Goal: Task Accomplishment & Management: Manage account settings

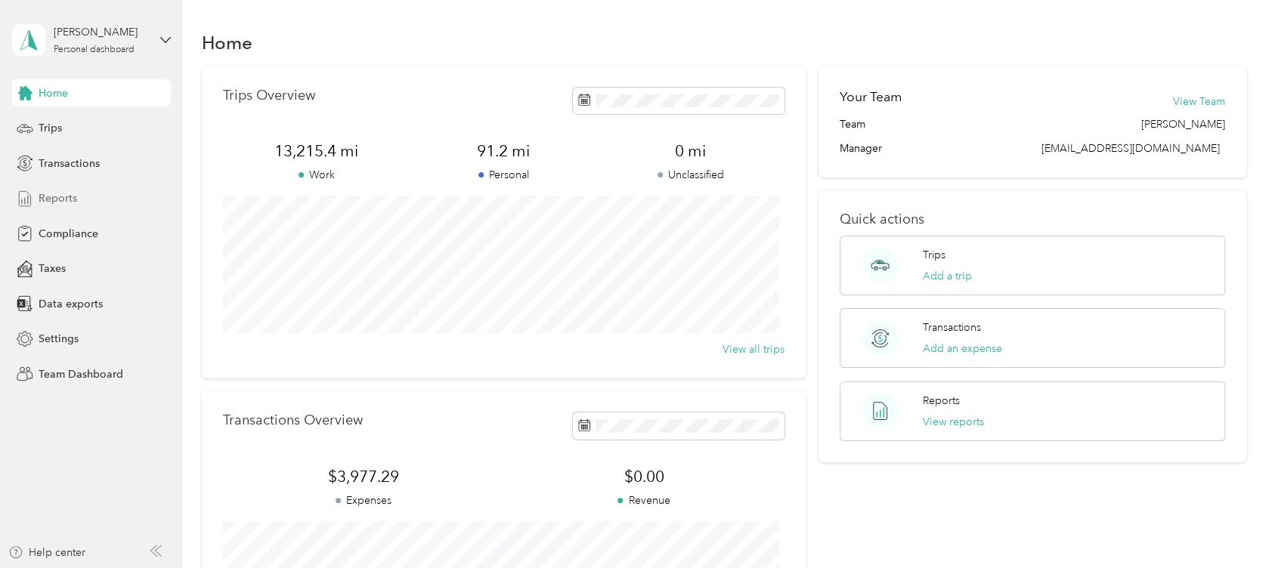
click at [54, 201] on span "Reports" at bounding box center [58, 198] width 39 height 16
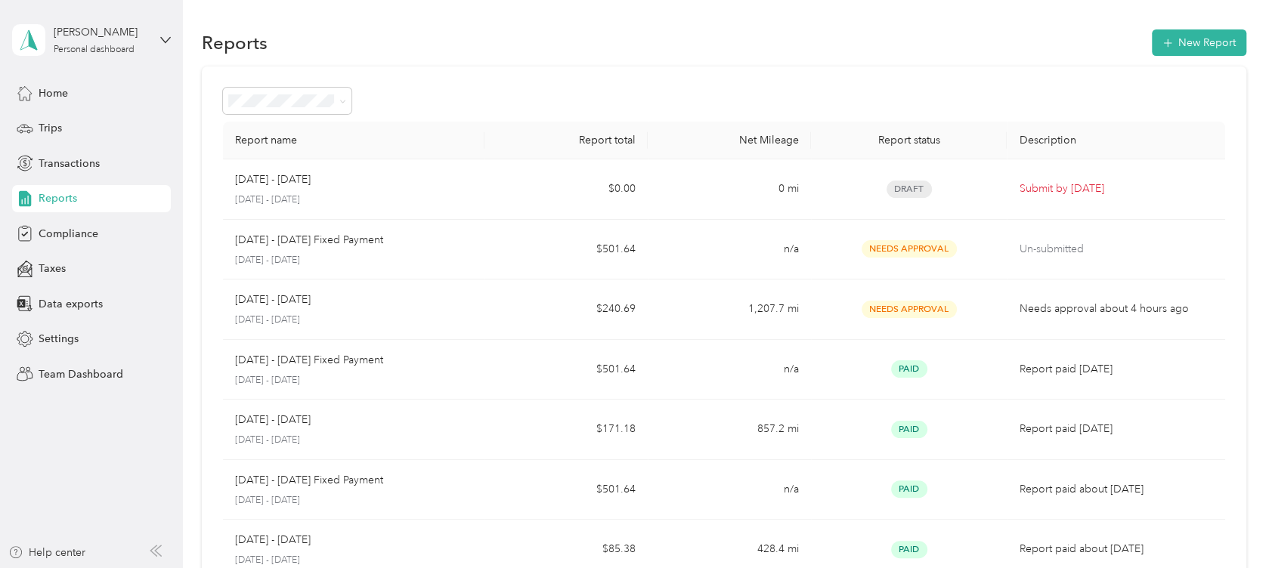
click at [354, 104] on div at bounding box center [724, 101] width 1002 height 26
click at [346, 100] on span at bounding box center [287, 101] width 128 height 26
click at [342, 100] on icon at bounding box center [342, 101] width 7 height 7
click at [302, 176] on span "Needs approval" at bounding box center [271, 177] width 77 height 13
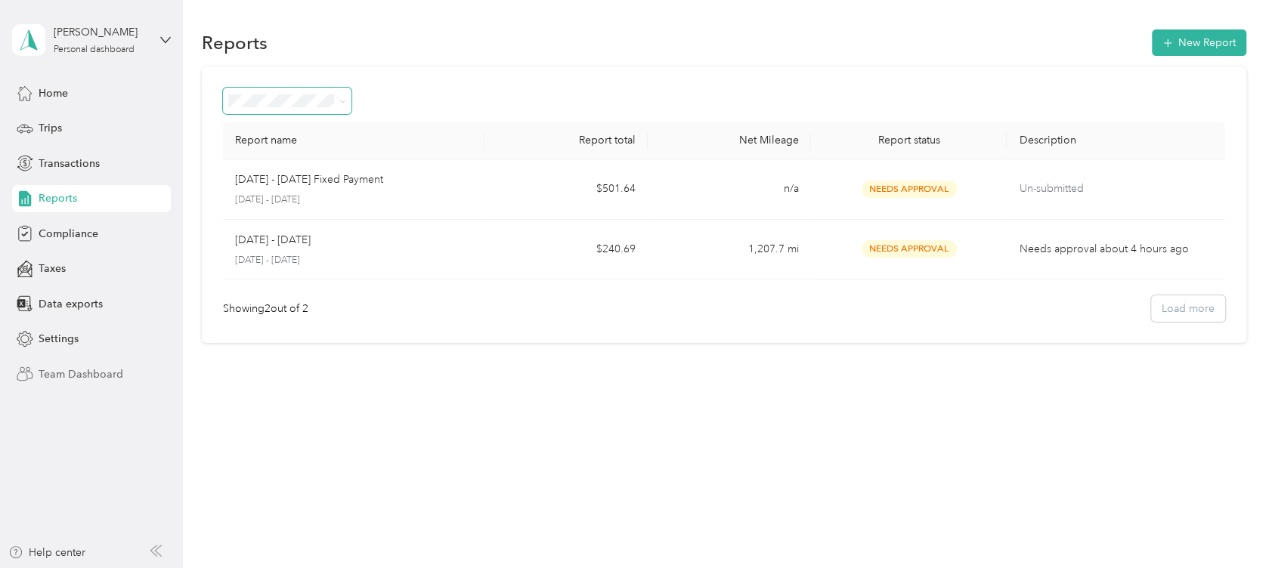
click at [113, 371] on span "Team Dashboard" at bounding box center [81, 374] width 85 height 16
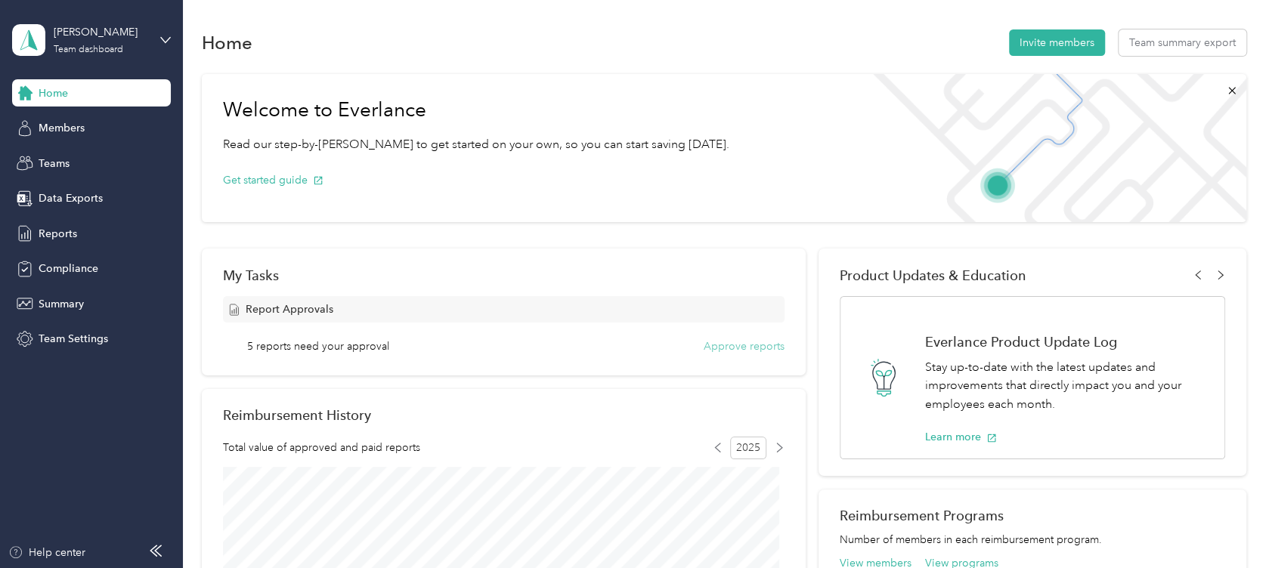
click at [750, 347] on button "Approve reports" at bounding box center [743, 347] width 81 height 16
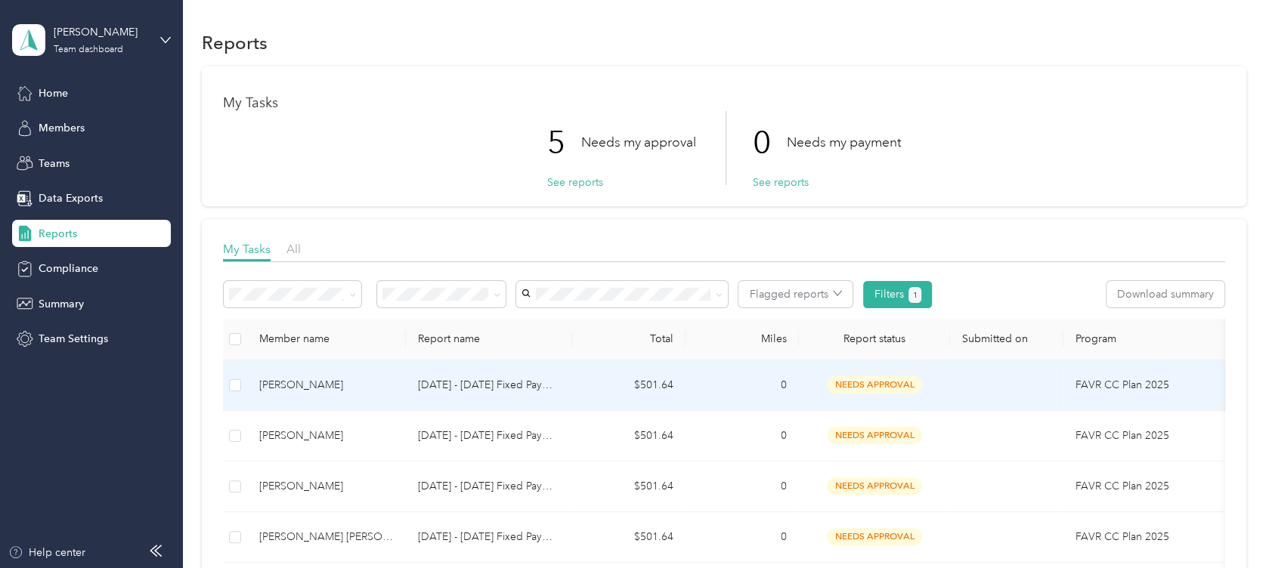
click at [853, 384] on span "needs approval" at bounding box center [874, 384] width 95 height 17
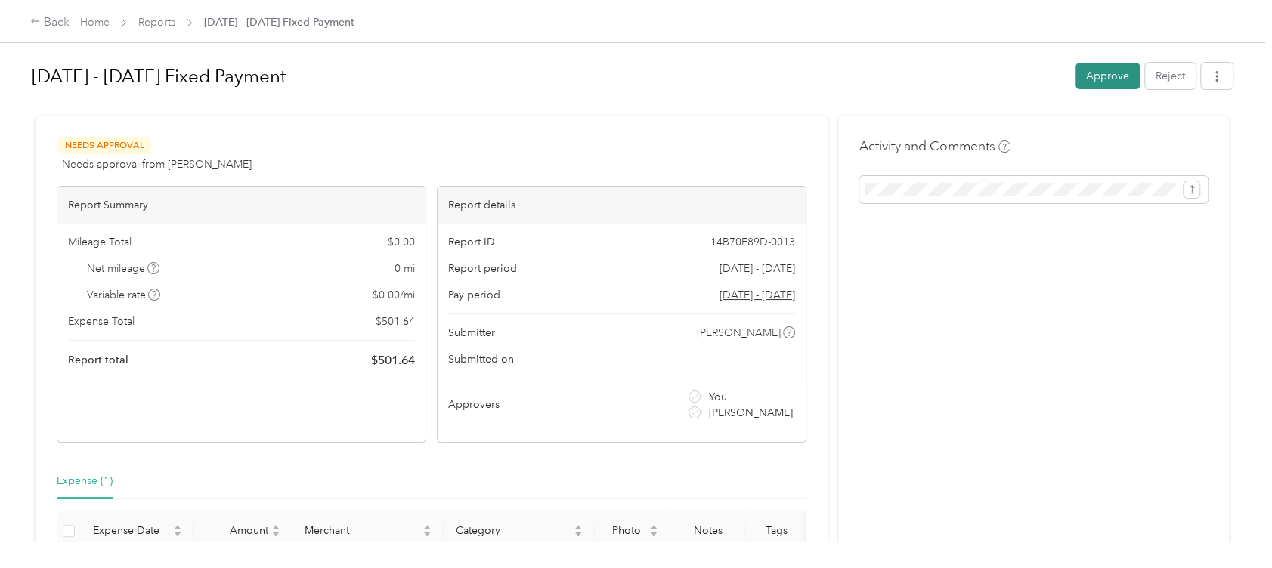
click at [1094, 76] on button "Approve" at bounding box center [1107, 76] width 64 height 26
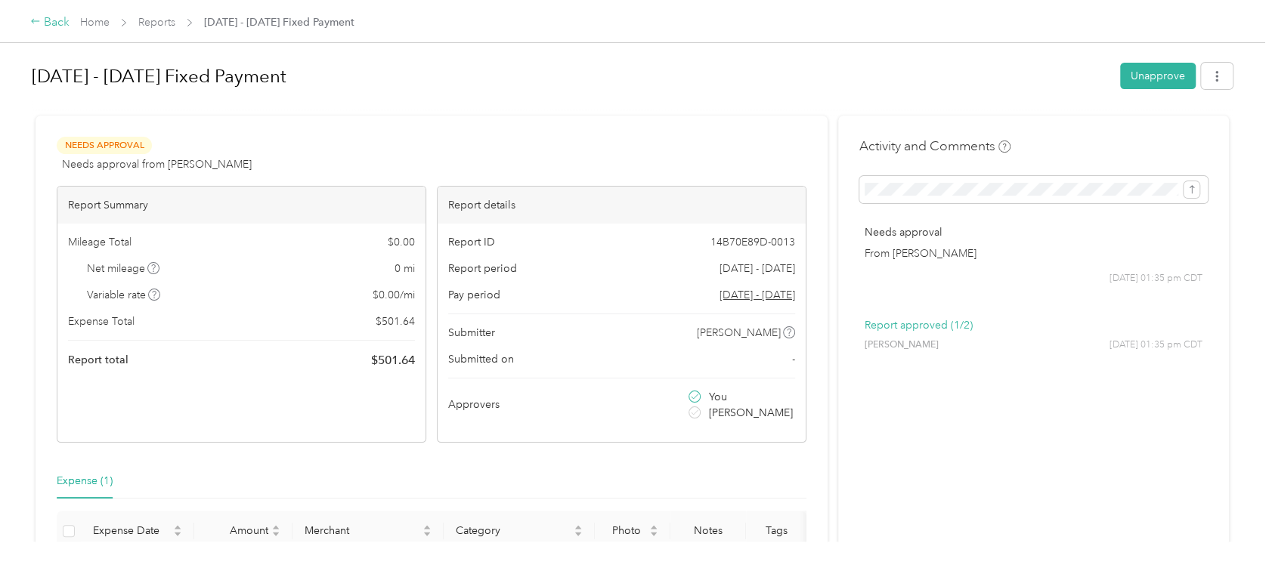
click at [54, 23] on div "Back" at bounding box center [49, 23] width 39 height 18
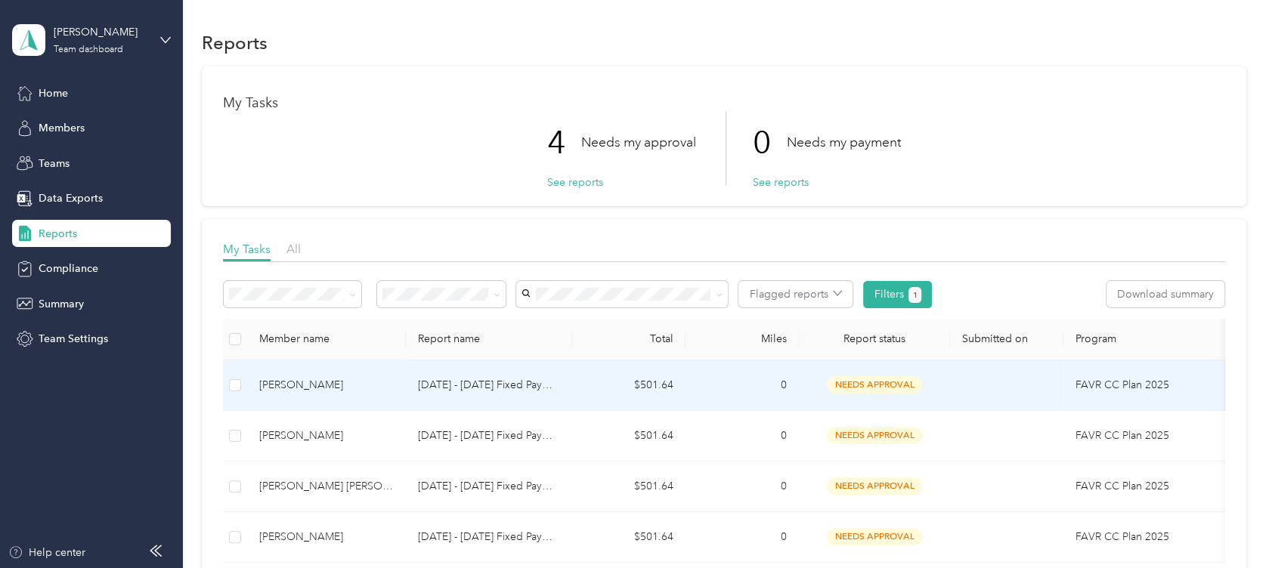
click at [883, 386] on span "needs approval" at bounding box center [874, 384] width 95 height 17
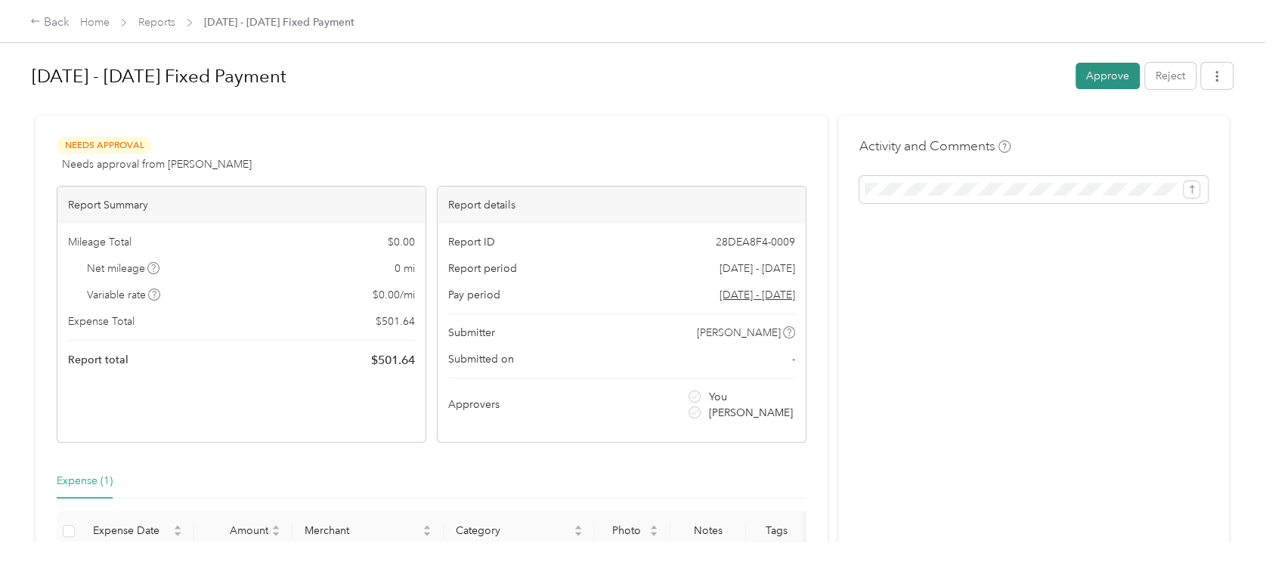
click at [1100, 77] on button "Approve" at bounding box center [1107, 76] width 64 height 26
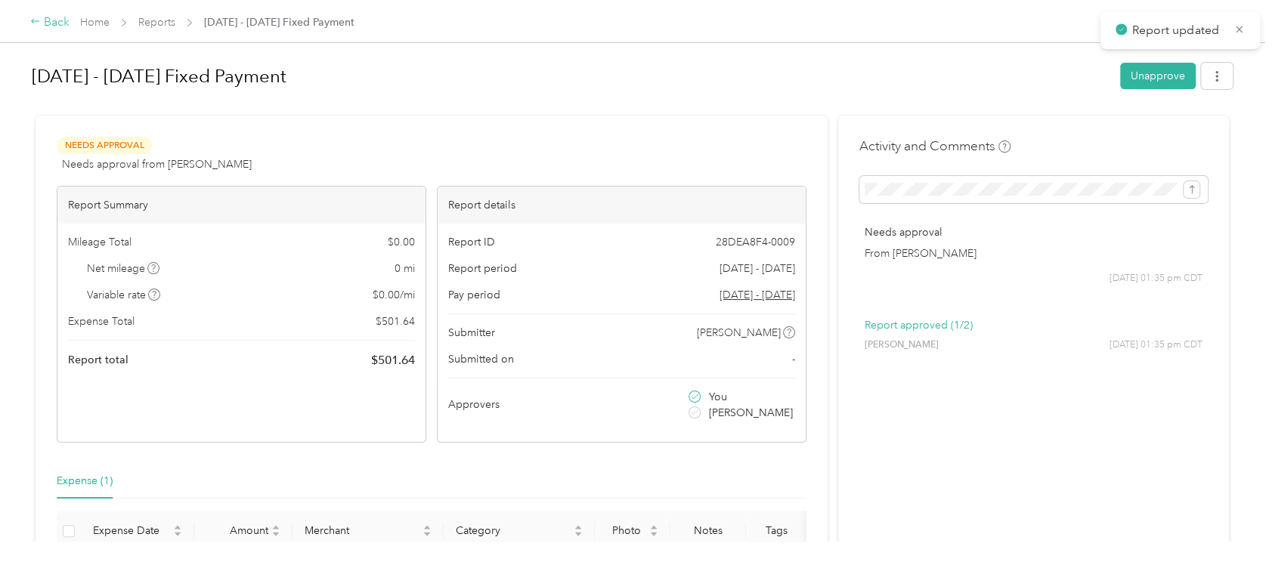
click at [48, 20] on div "Back" at bounding box center [49, 23] width 39 height 18
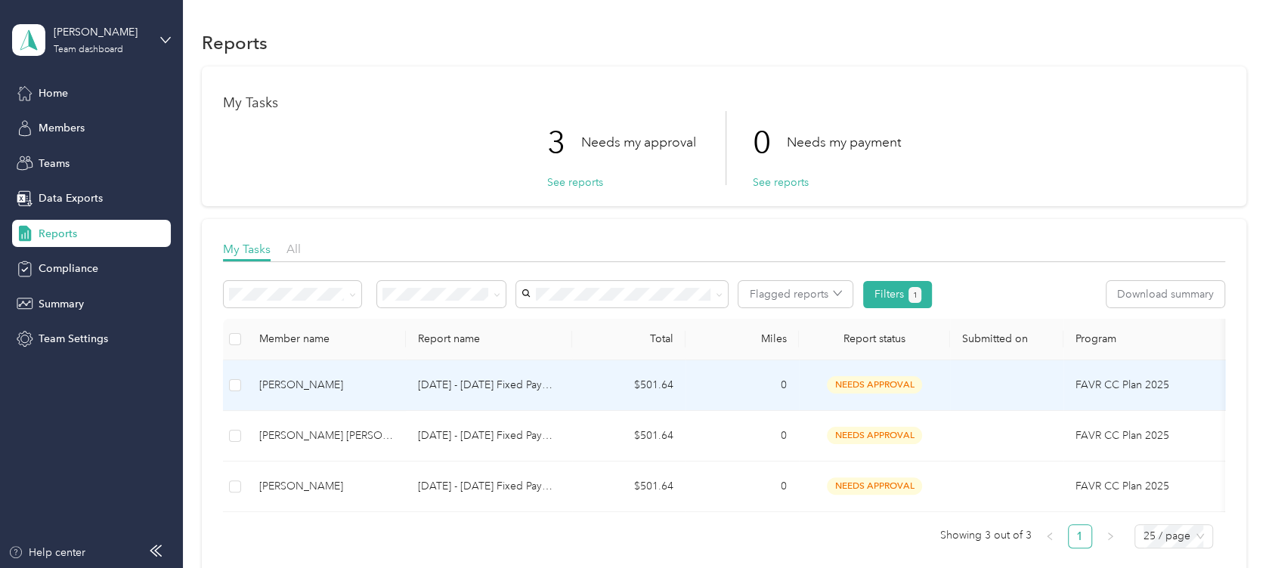
click at [864, 378] on span "needs approval" at bounding box center [874, 384] width 95 height 17
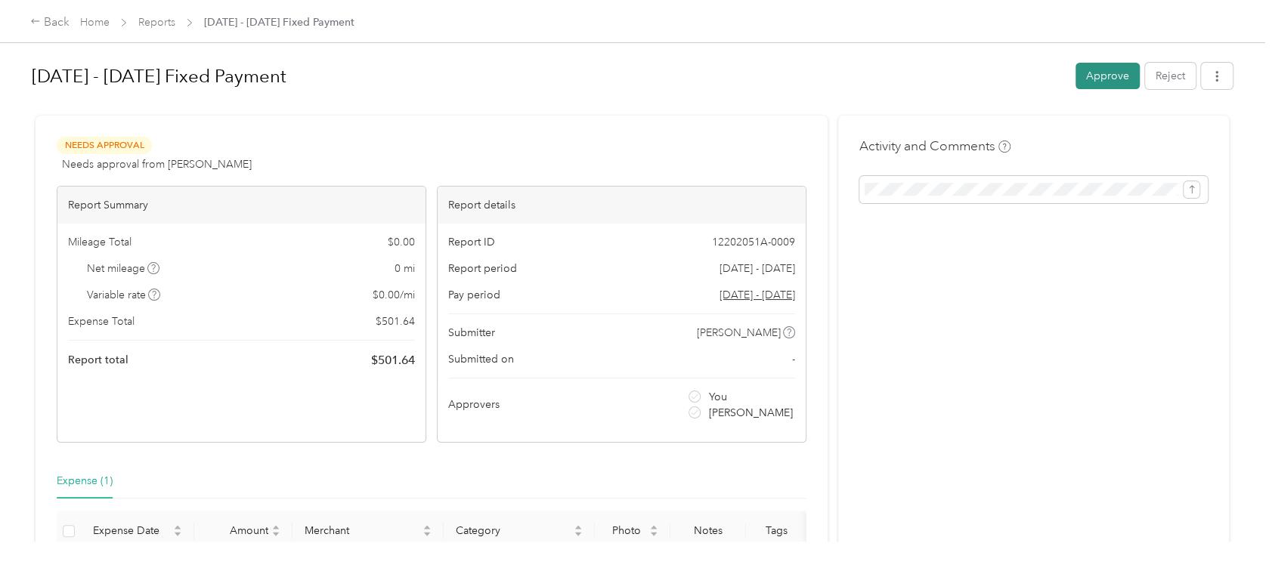
click at [1105, 78] on button "Approve" at bounding box center [1107, 76] width 64 height 26
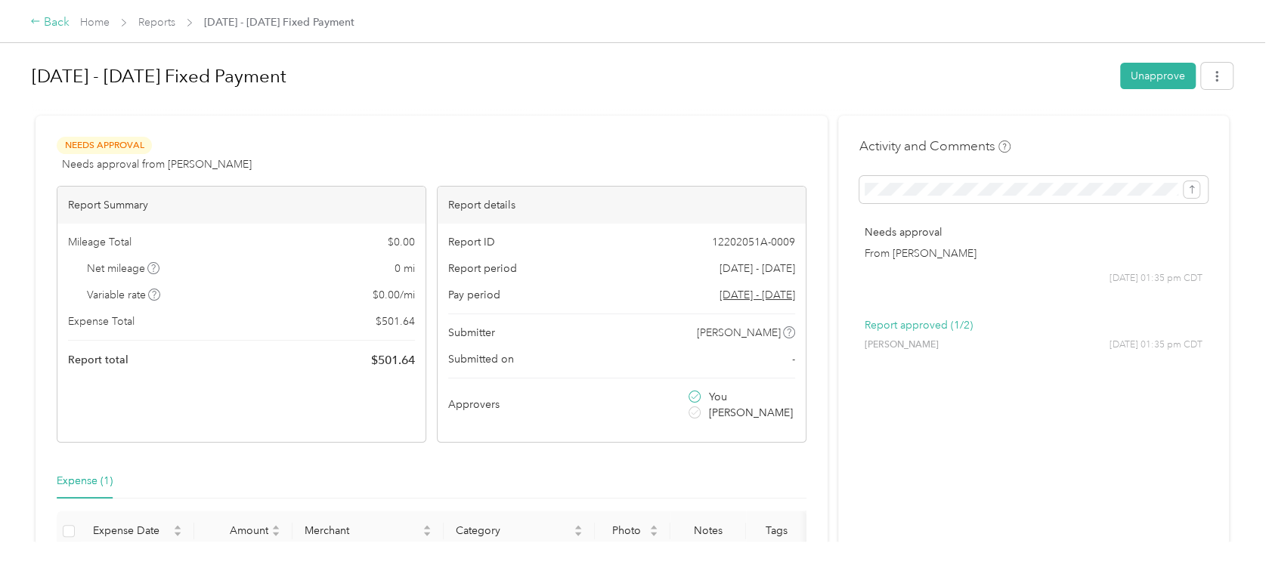
click at [41, 23] on div "Back" at bounding box center [49, 23] width 39 height 18
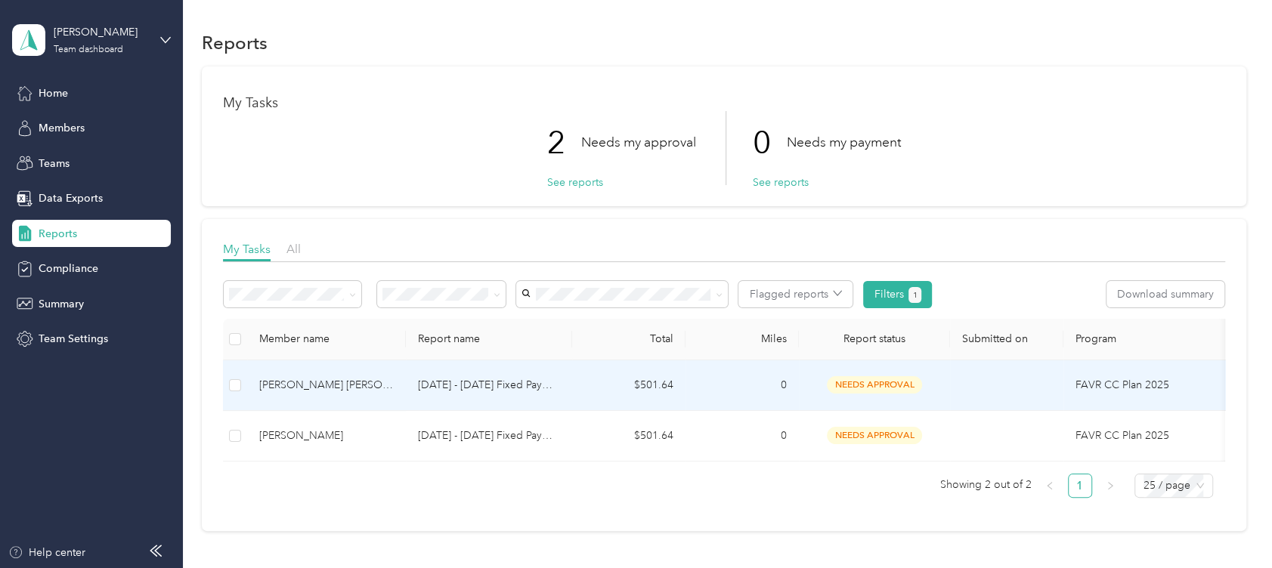
click at [886, 382] on span "needs approval" at bounding box center [874, 384] width 95 height 17
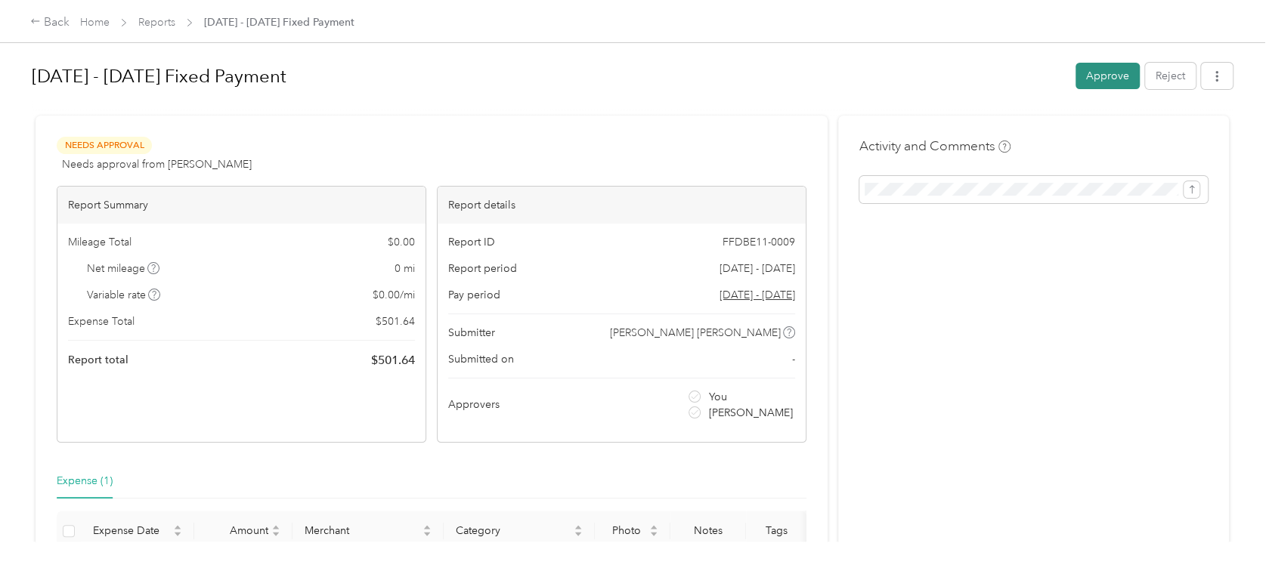
click at [1100, 77] on button "Approve" at bounding box center [1107, 76] width 64 height 26
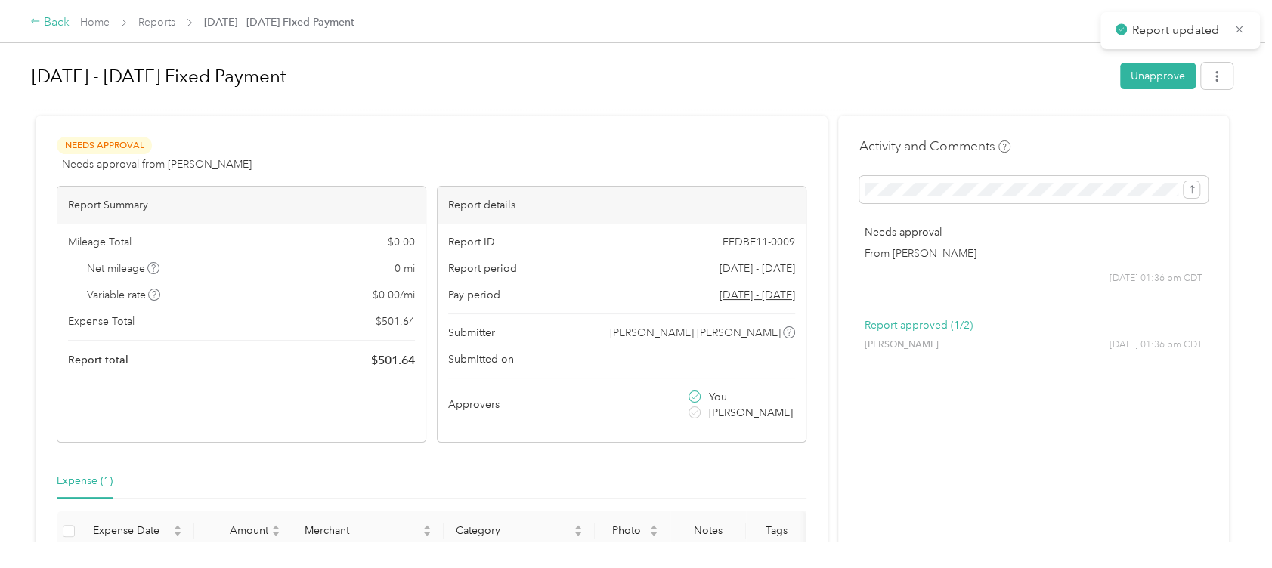
click at [43, 24] on div "Back" at bounding box center [49, 23] width 39 height 18
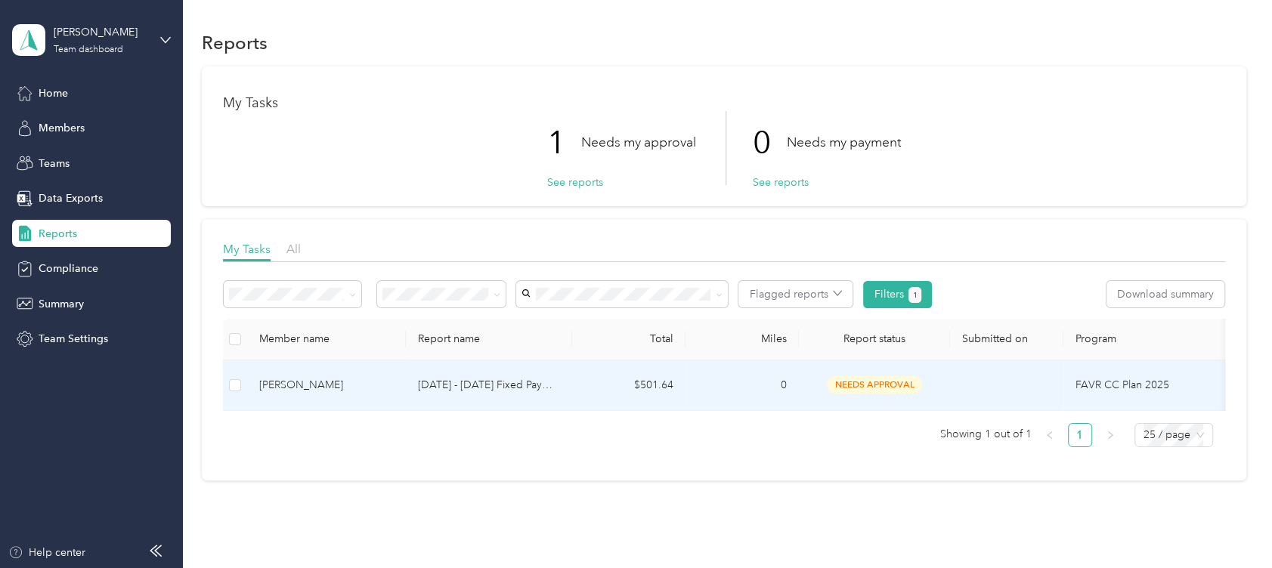
click at [326, 382] on div "[PERSON_NAME]" at bounding box center [326, 385] width 134 height 17
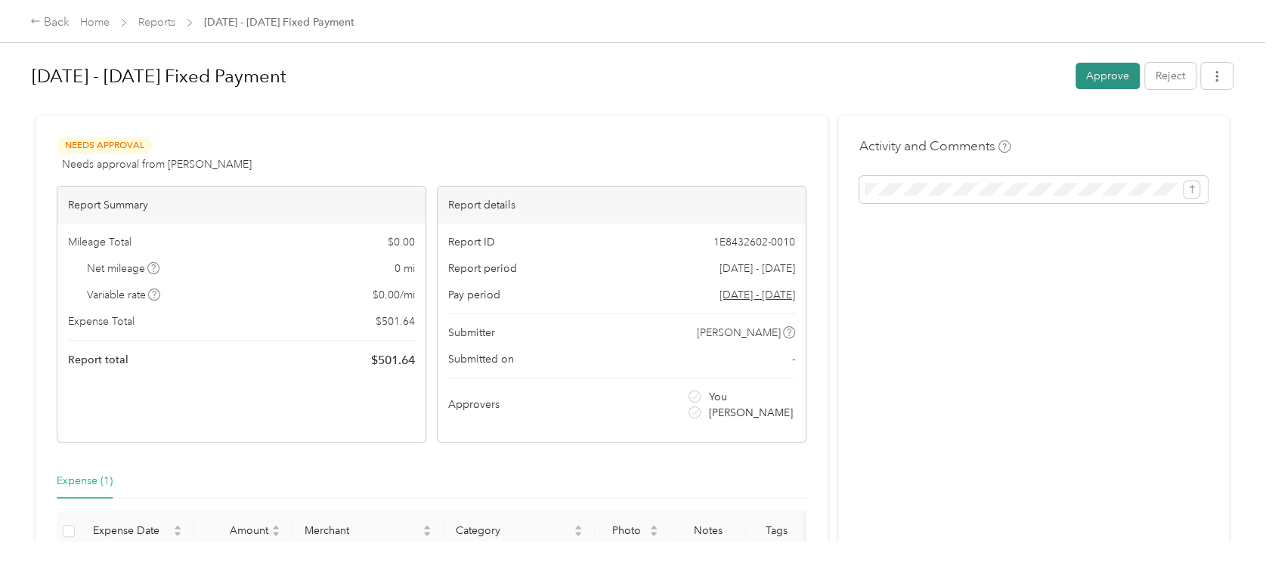
click at [1098, 82] on button "Approve" at bounding box center [1107, 76] width 64 height 26
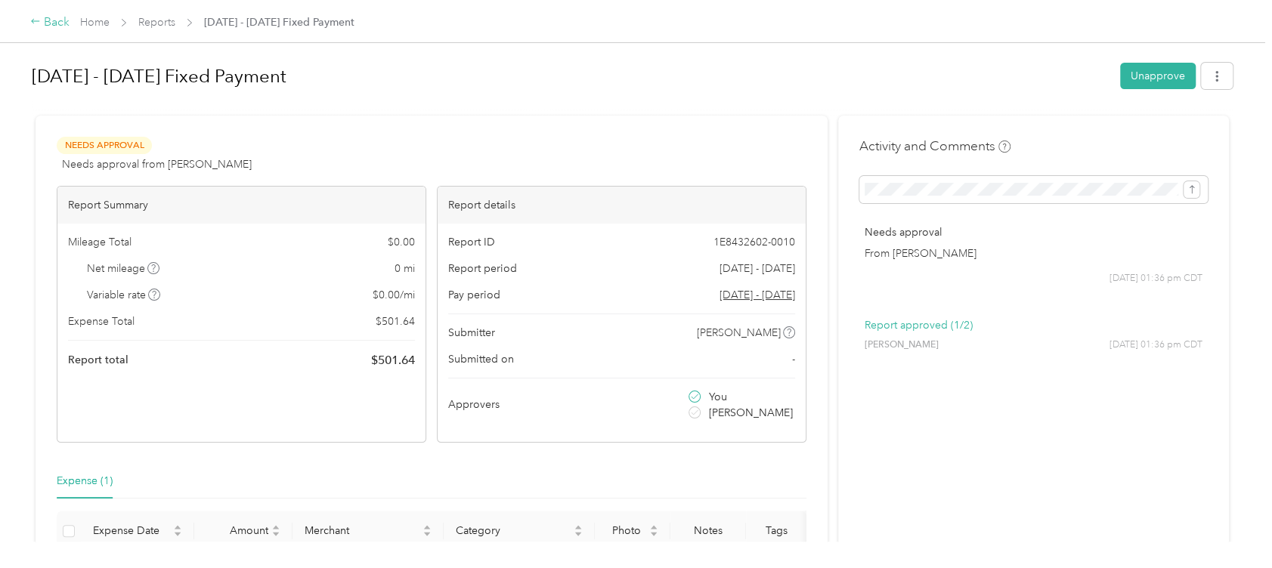
click at [42, 24] on div "Back" at bounding box center [49, 23] width 39 height 18
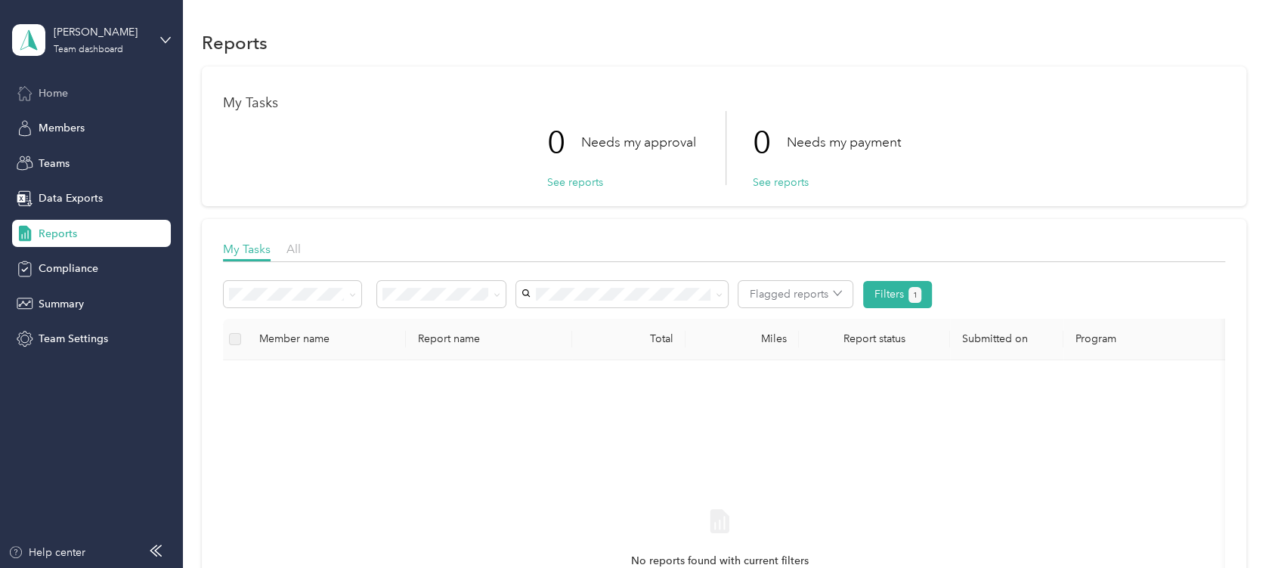
click at [66, 88] on span "Home" at bounding box center [53, 93] width 29 height 16
